Goal: Check status: Check status

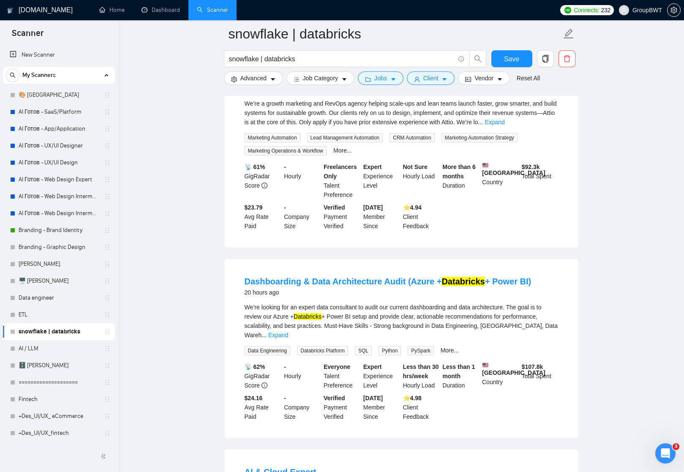
scroll to position [83, 0]
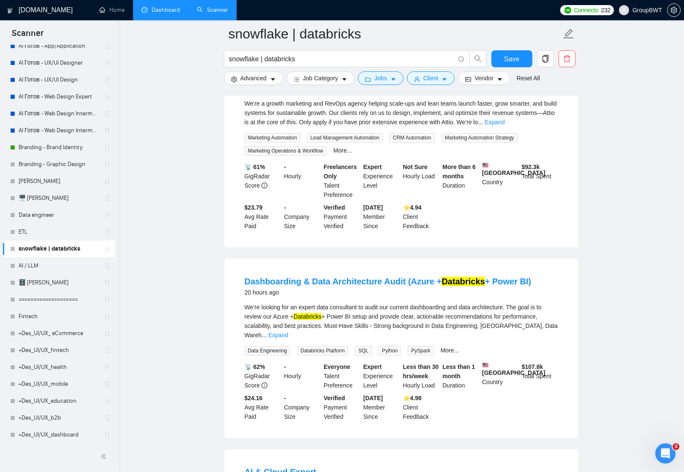
click at [163, 9] on link "Dashboard" at bounding box center [161, 9] width 38 height 7
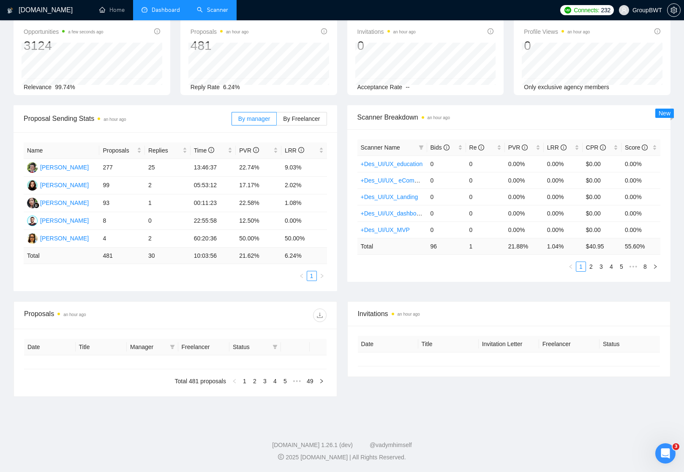
type input "[DATE]"
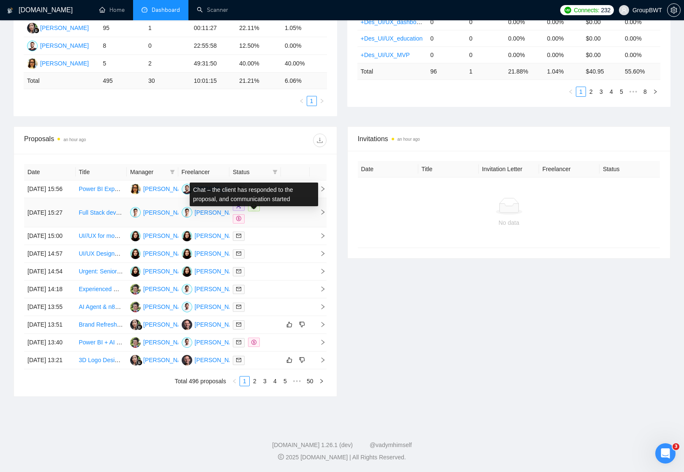
scroll to position [256, 0]
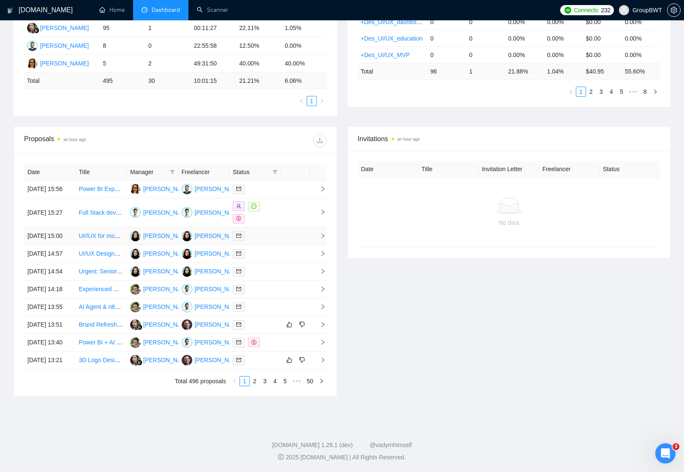
click at [324, 233] on icon "right" at bounding box center [323, 236] width 6 height 6
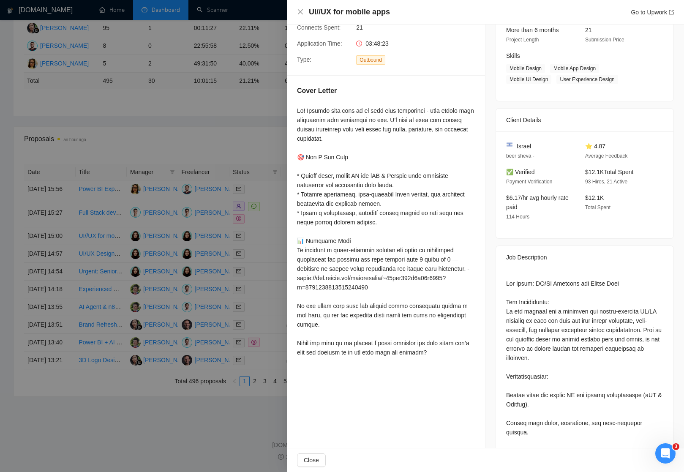
scroll to position [112, 0]
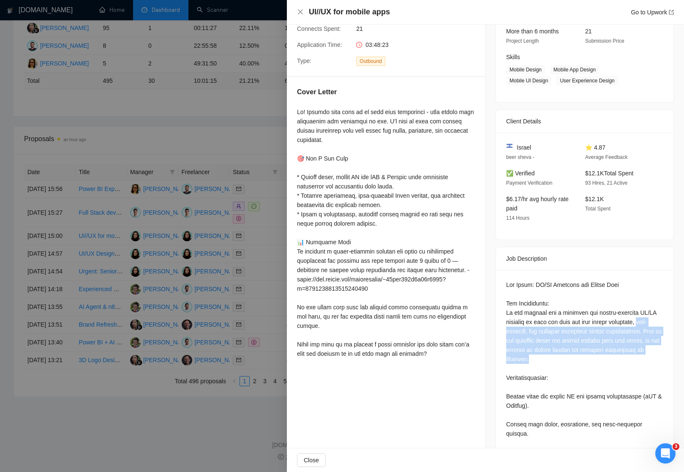
drag, startPoint x: 645, startPoint y: 320, endPoint x: 648, endPoint y: 357, distance: 36.8
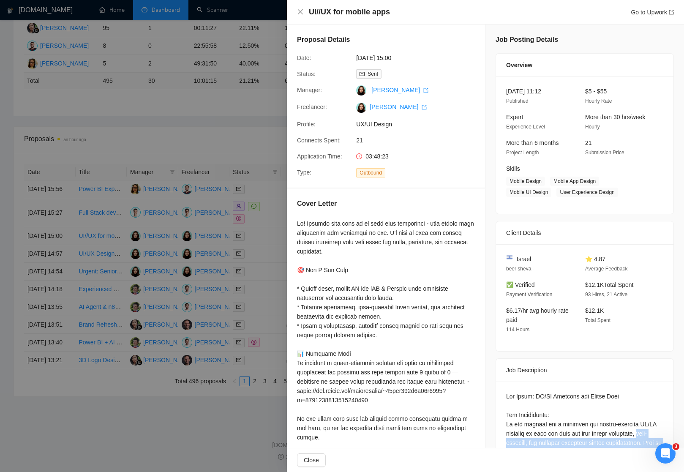
scroll to position [0, 0]
click at [262, 178] on div at bounding box center [342, 236] width 684 height 472
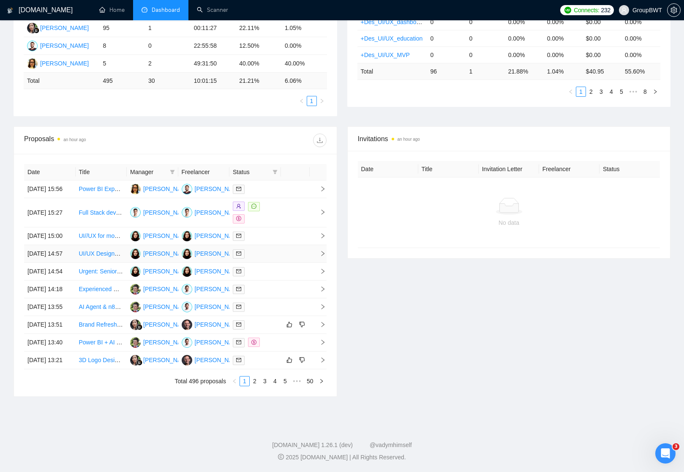
click at [321, 250] on icon "right" at bounding box center [323, 253] width 6 height 6
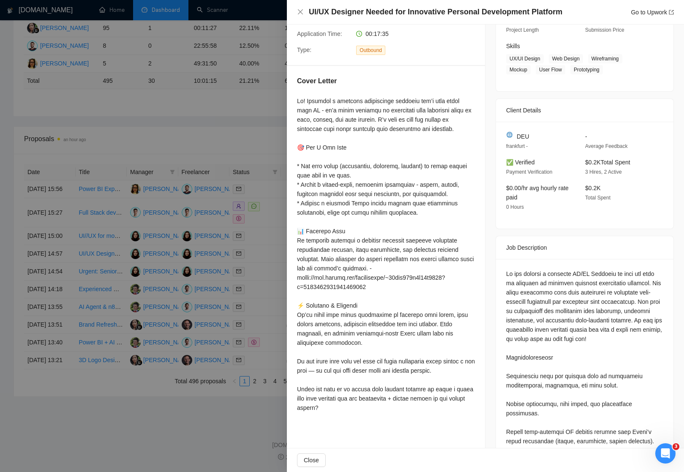
scroll to position [117, 0]
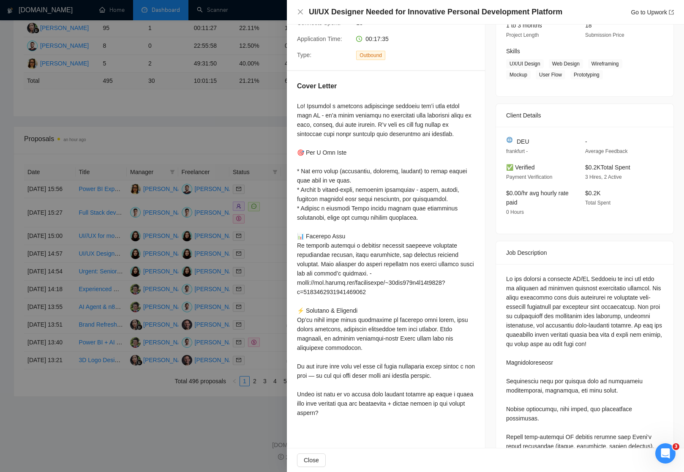
click at [260, 202] on div at bounding box center [342, 236] width 684 height 472
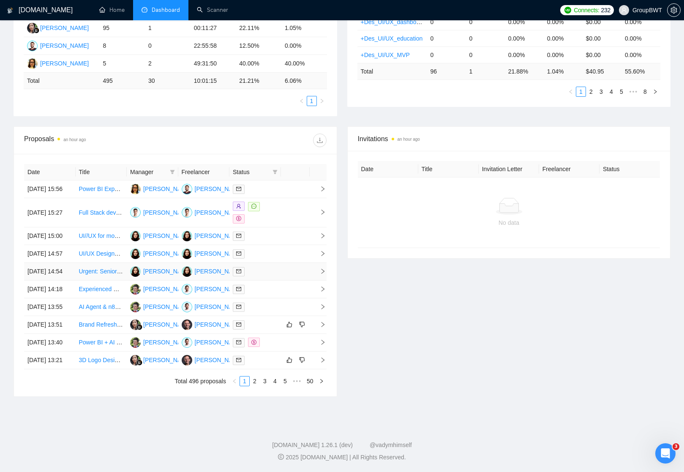
click at [321, 268] on icon "right" at bounding box center [323, 271] width 6 height 6
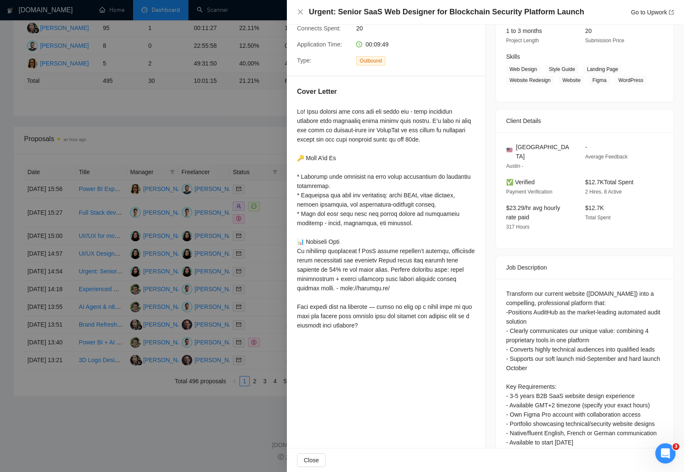
scroll to position [101, 0]
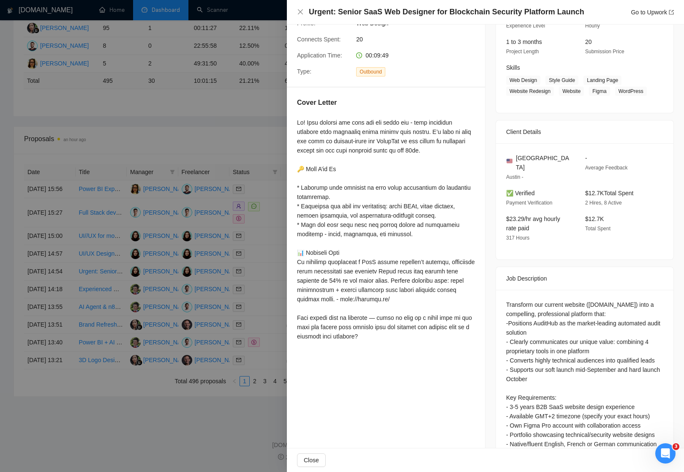
click at [193, 408] on div at bounding box center [342, 236] width 684 height 472
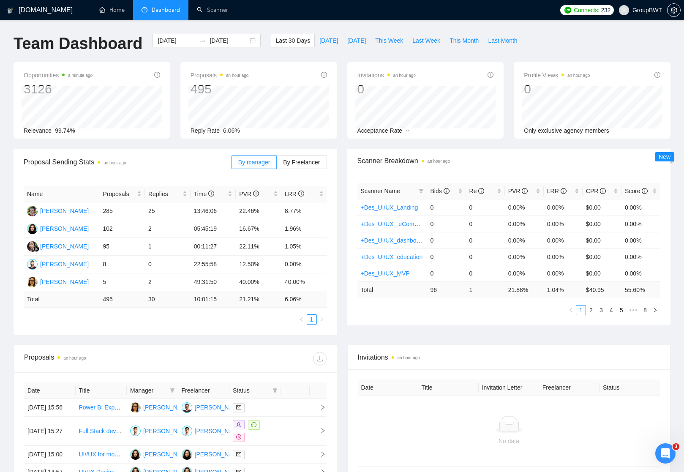
scroll to position [0, 0]
